Goal: Task Accomplishment & Management: Use online tool/utility

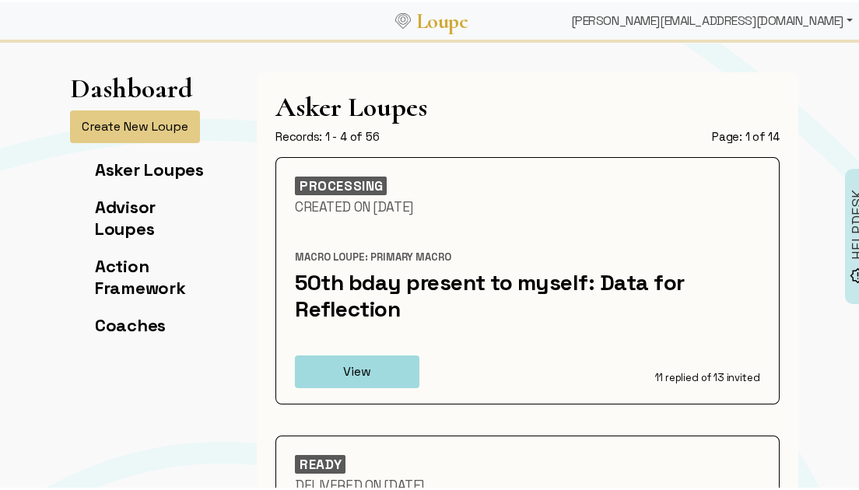
click at [798, 12] on div "[PERSON_NAME][EMAIL_ADDRESS][DOMAIN_NAME]" at bounding box center [712, 18] width 294 height 31
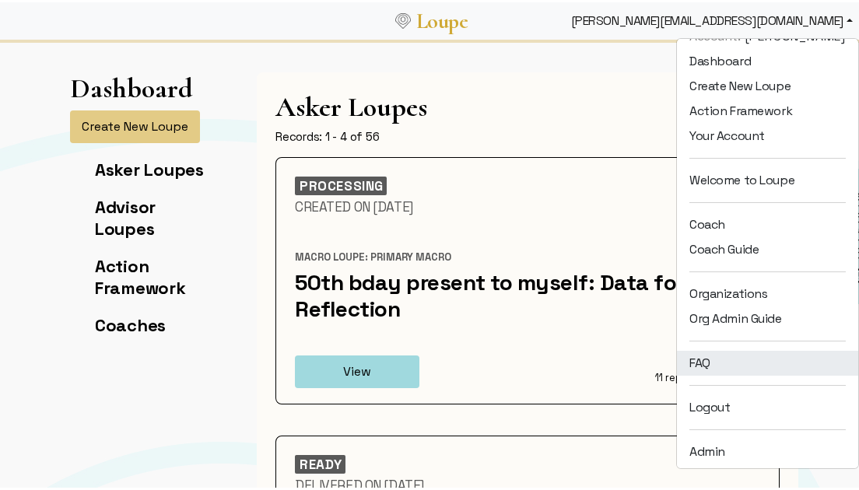
scroll to position [20, 0]
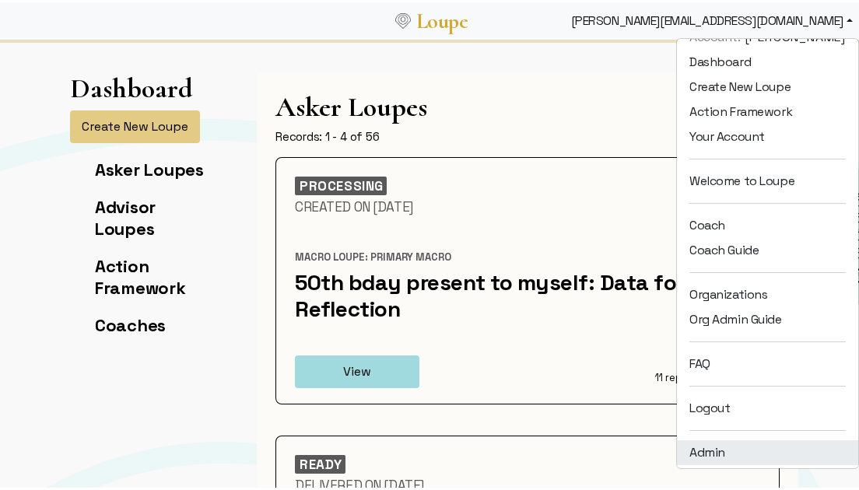
click at [696, 455] on link "Admin" at bounding box center [767, 450] width 181 height 25
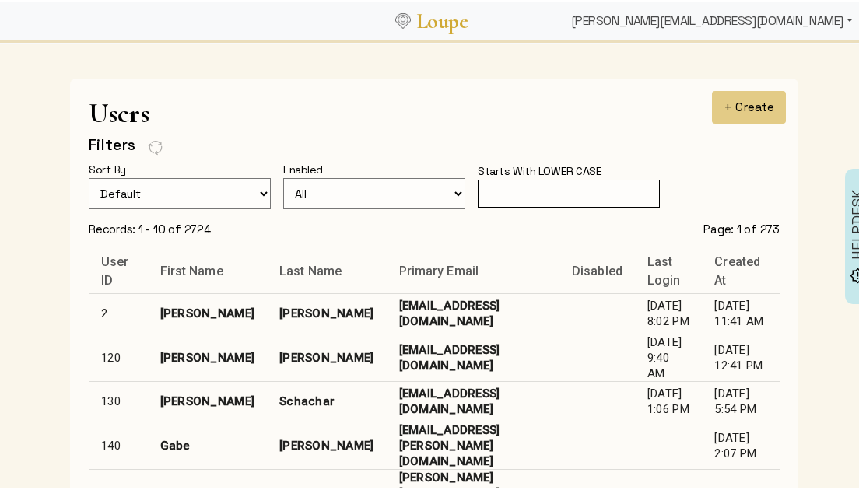
click at [748, 33] on div "[PERSON_NAME][EMAIL_ADDRESS][DOMAIN_NAME]" at bounding box center [712, 18] width 294 height 31
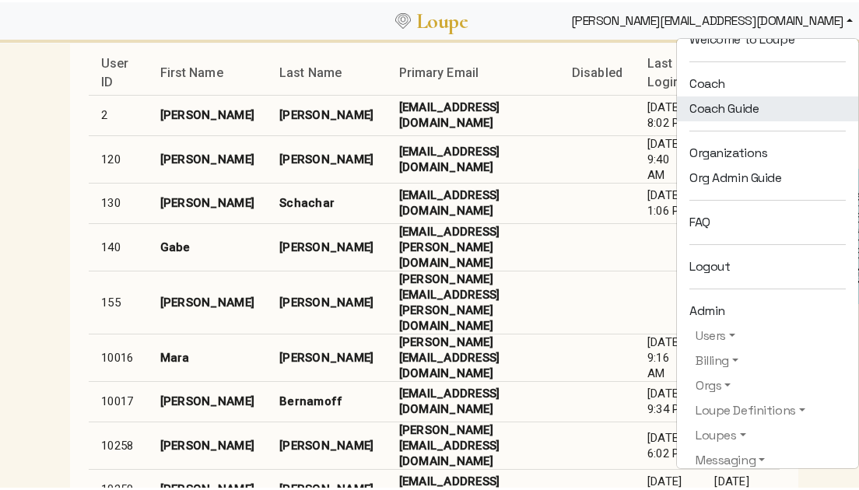
scroll to position [167, 0]
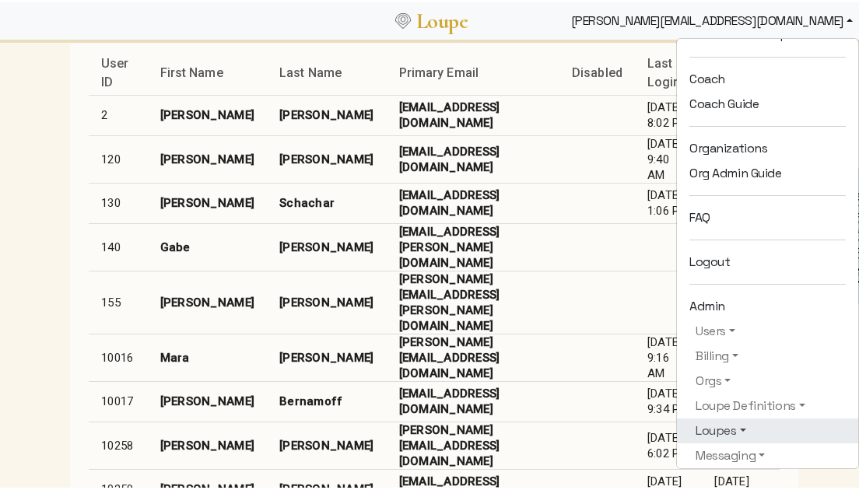
click at [700, 430] on link "Loupes" at bounding box center [767, 428] width 156 height 19
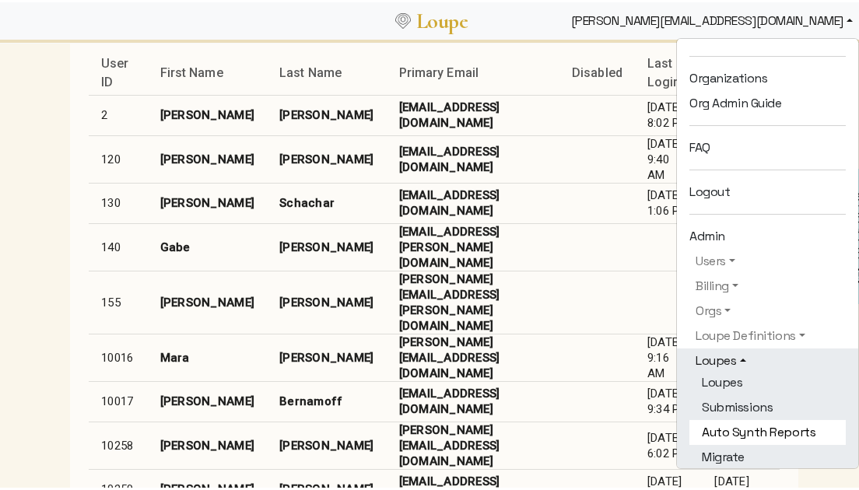
scroll to position [241, 0]
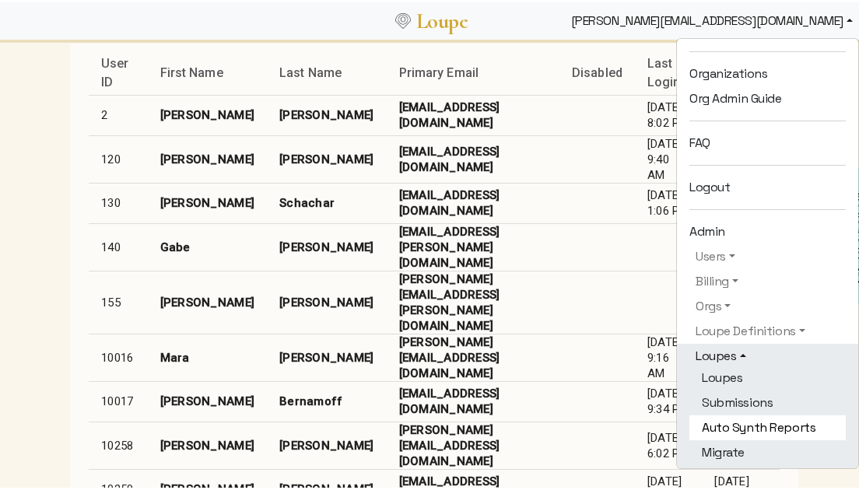
click at [706, 429] on link "Auto Synth Reports" at bounding box center [767, 425] width 156 height 25
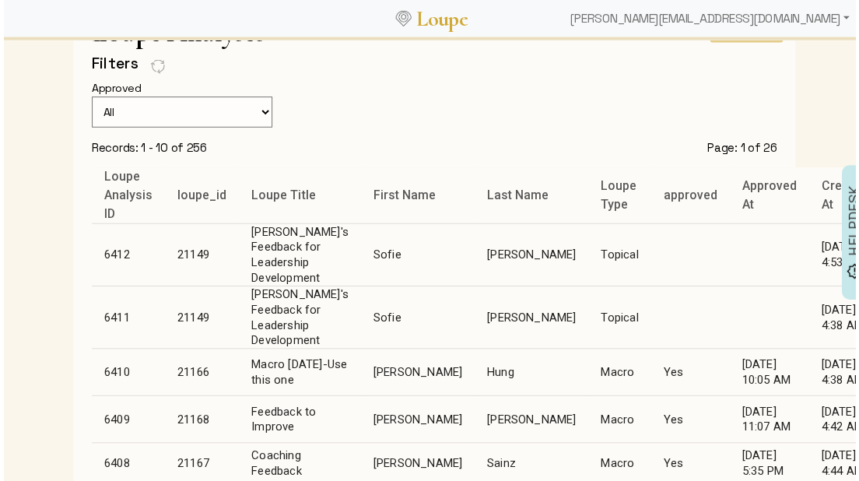
scroll to position [81, 0]
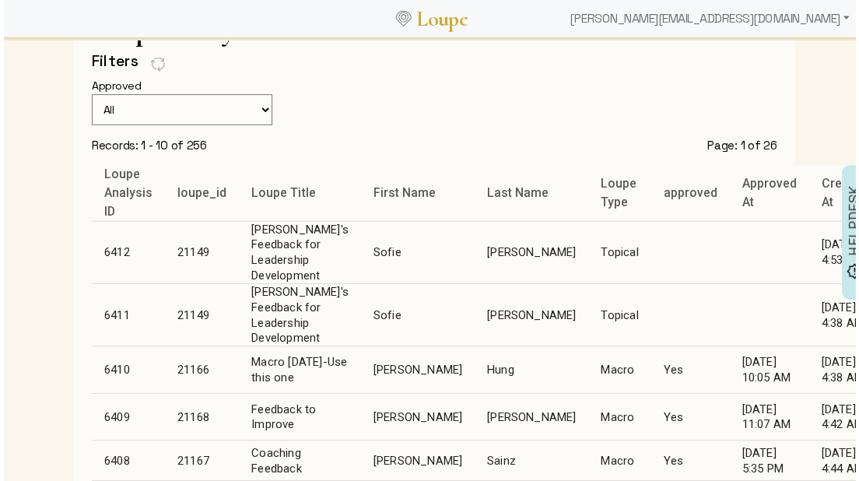
click at [360, 247] on td "Sofie" at bounding box center [417, 254] width 114 height 63
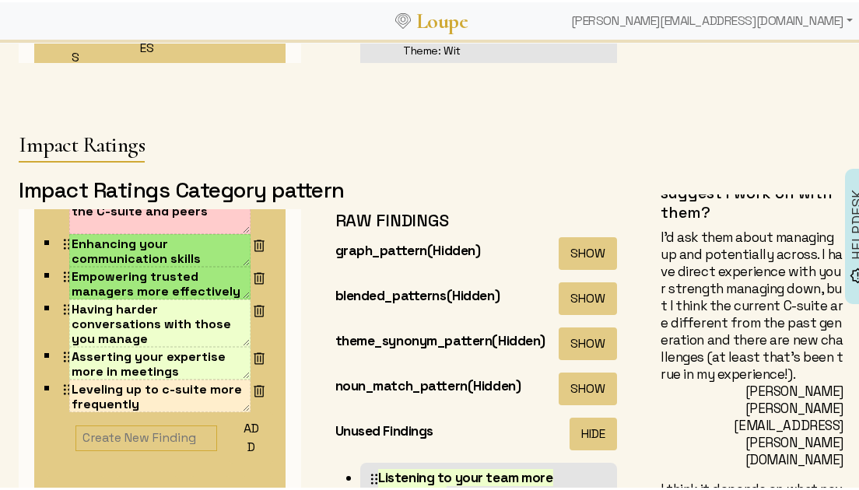
scroll to position [4009, 0]
